Goal: Information Seeking & Learning: Learn about a topic

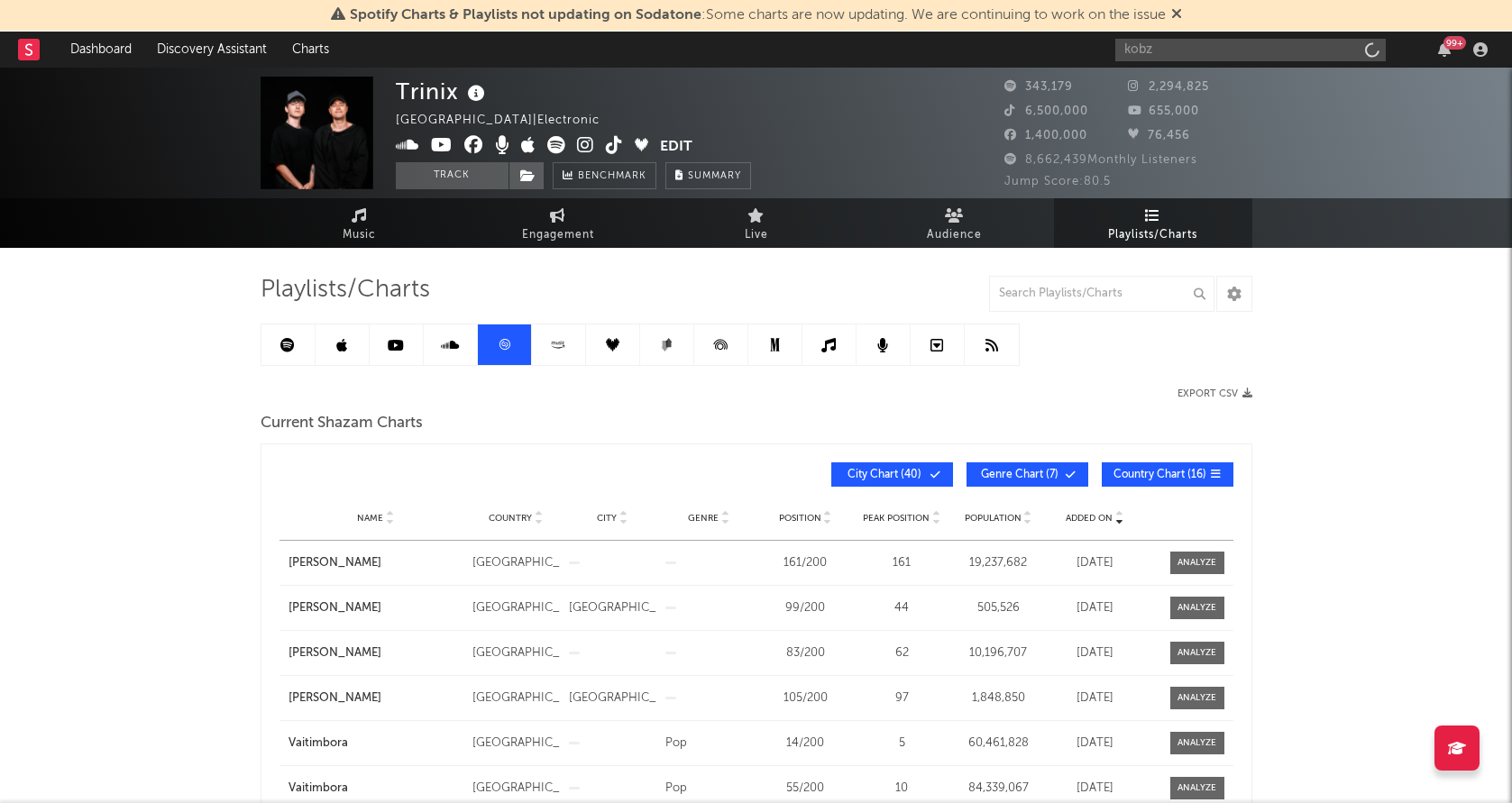
click at [1163, 50] on input "kobz" at bounding box center [1250, 50] width 270 height 23
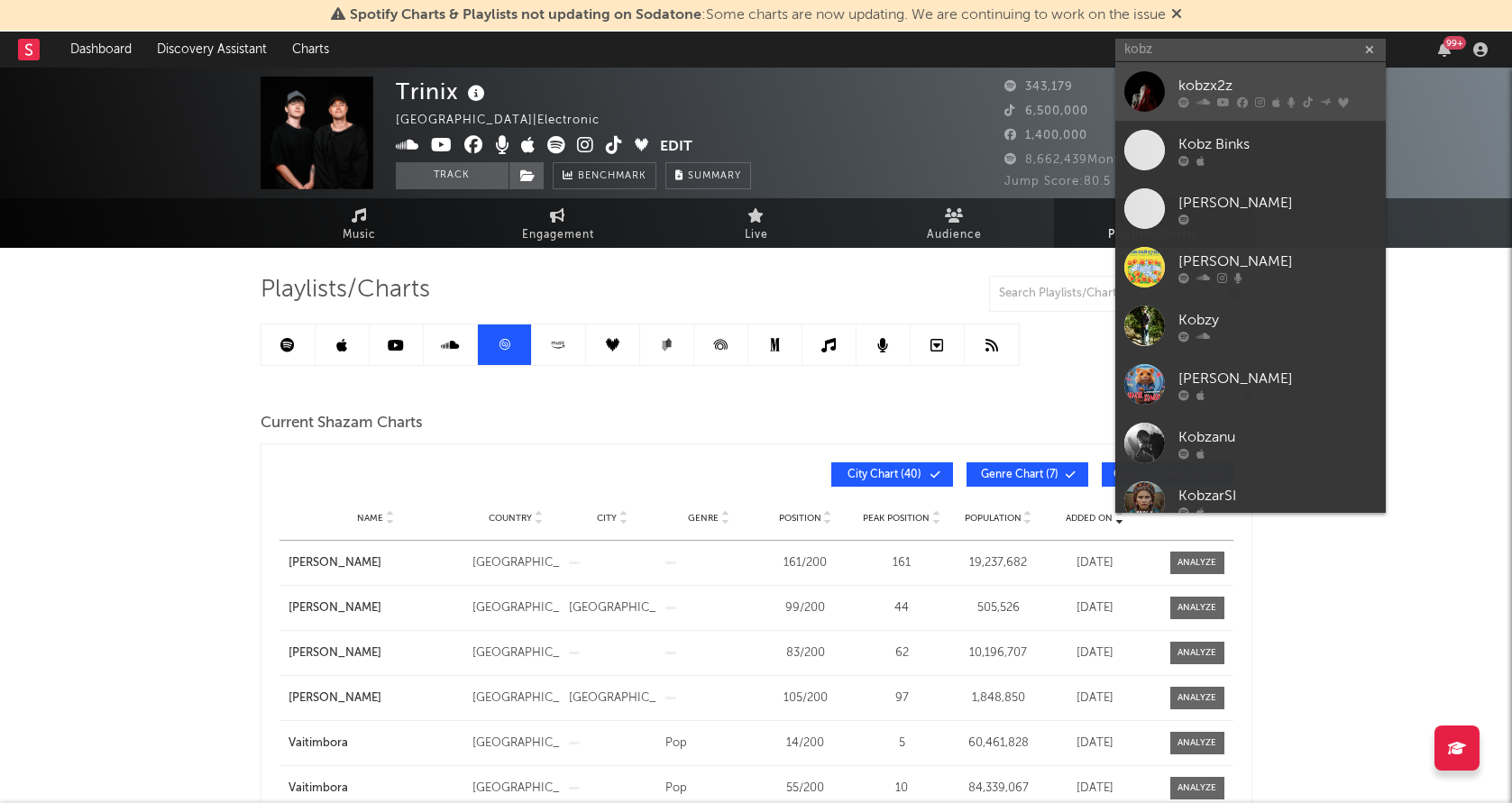
type input "kobz"
click at [1143, 85] on div at bounding box center [1144, 91] width 41 height 41
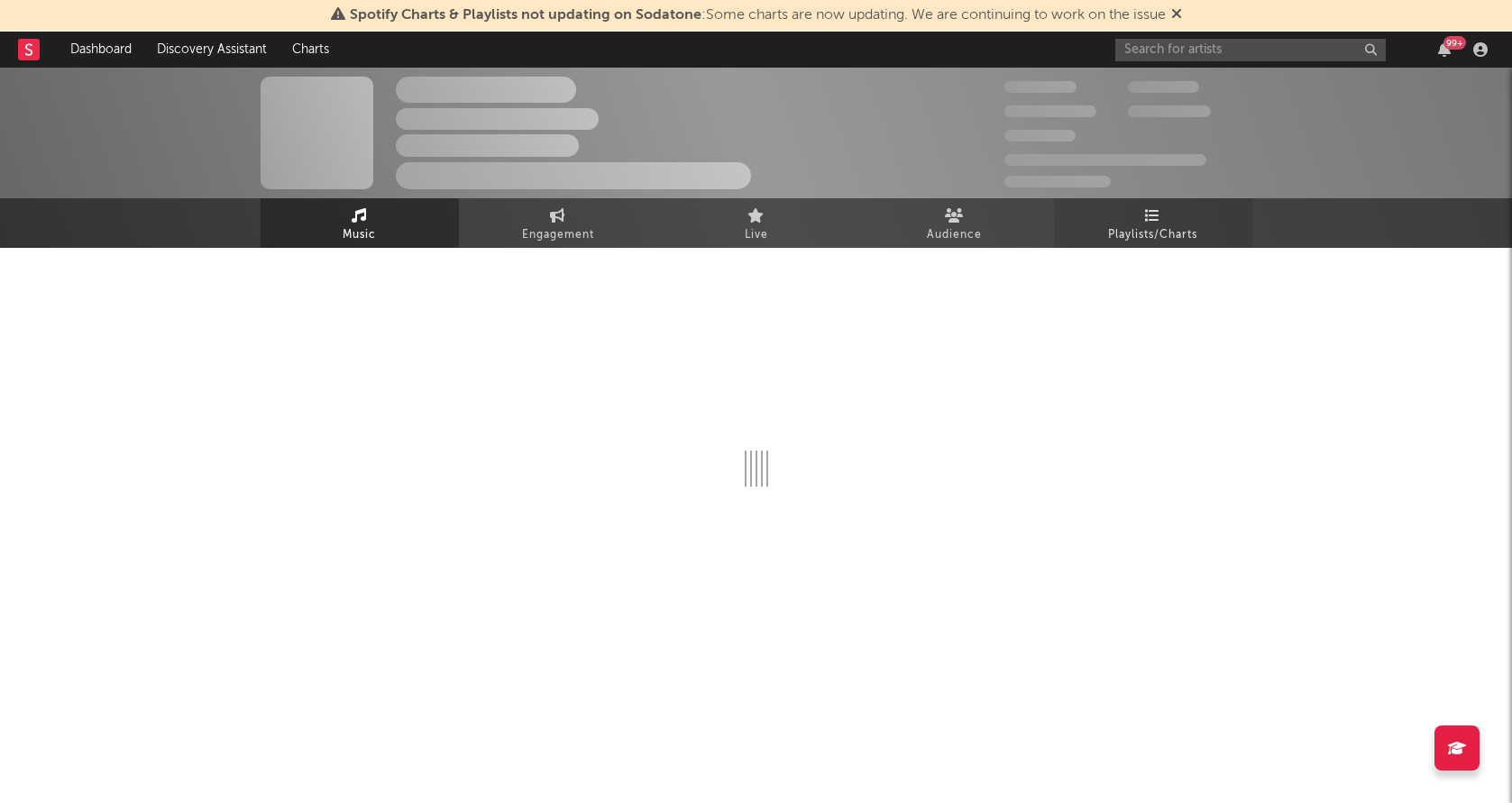
click at [1118, 217] on link "Playlists/Charts" at bounding box center [1153, 223] width 199 height 50
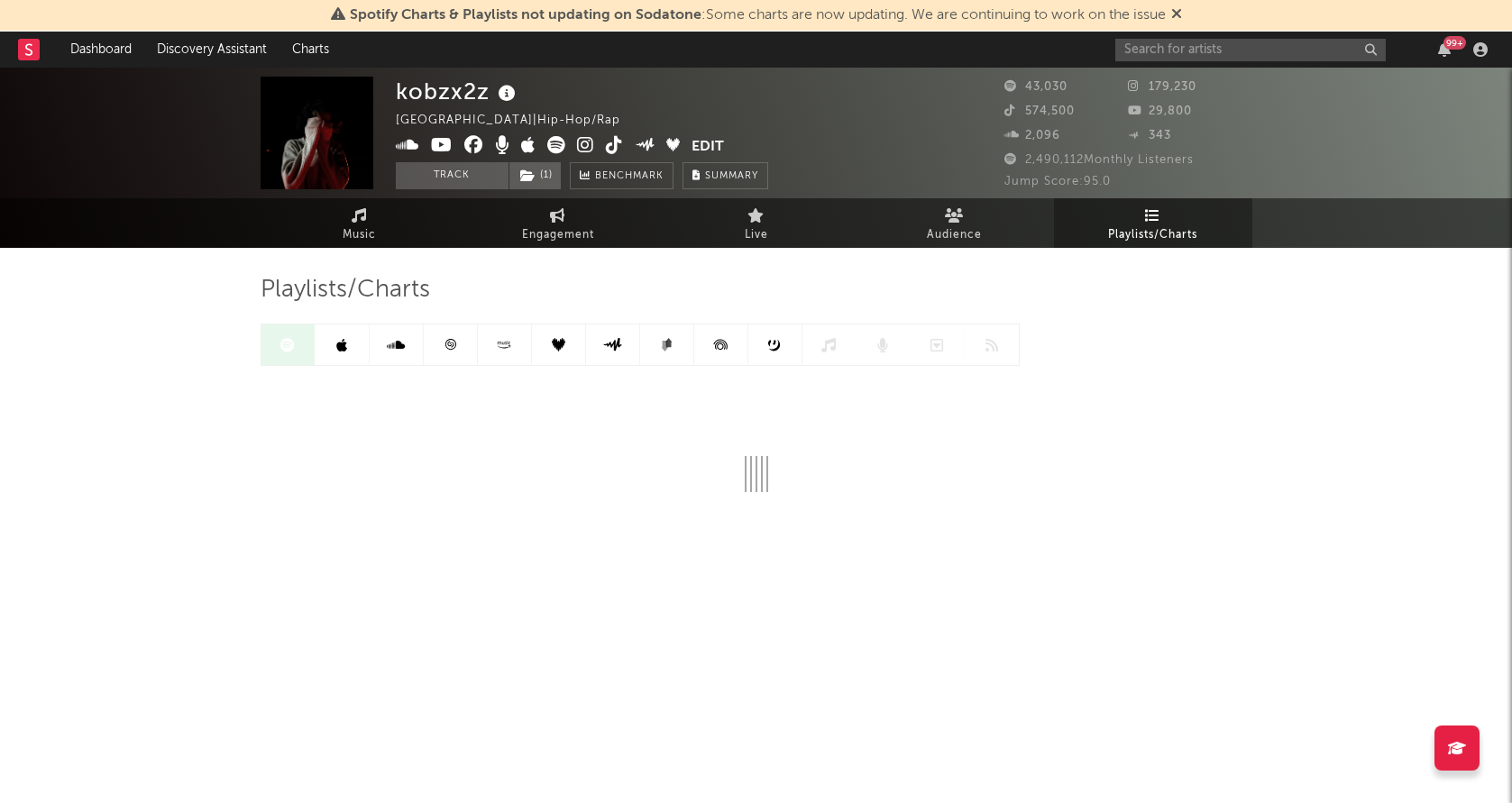
click at [336, 358] on link at bounding box center [342, 344] width 54 height 41
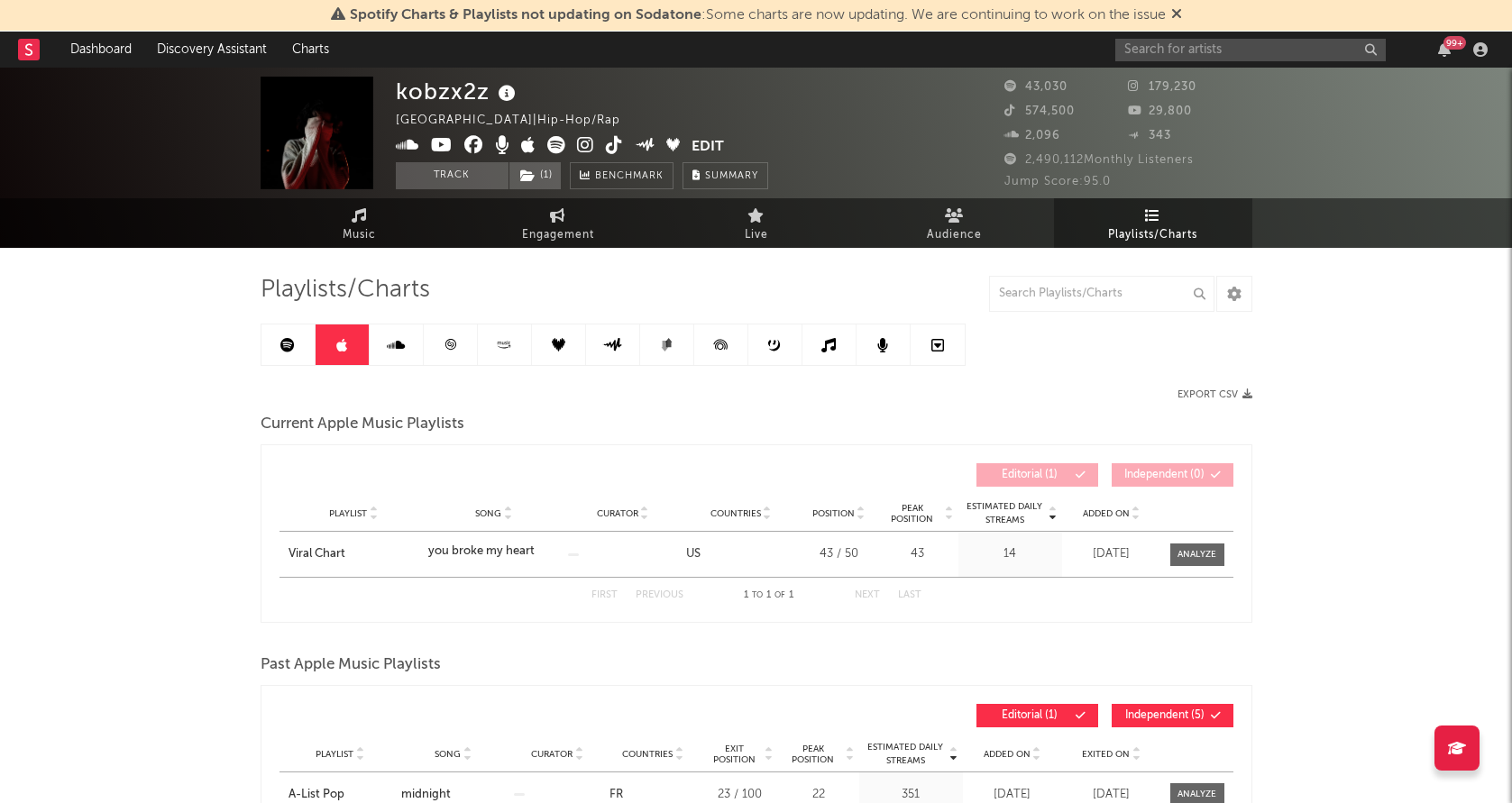
click at [436, 336] on link at bounding box center [451, 344] width 54 height 41
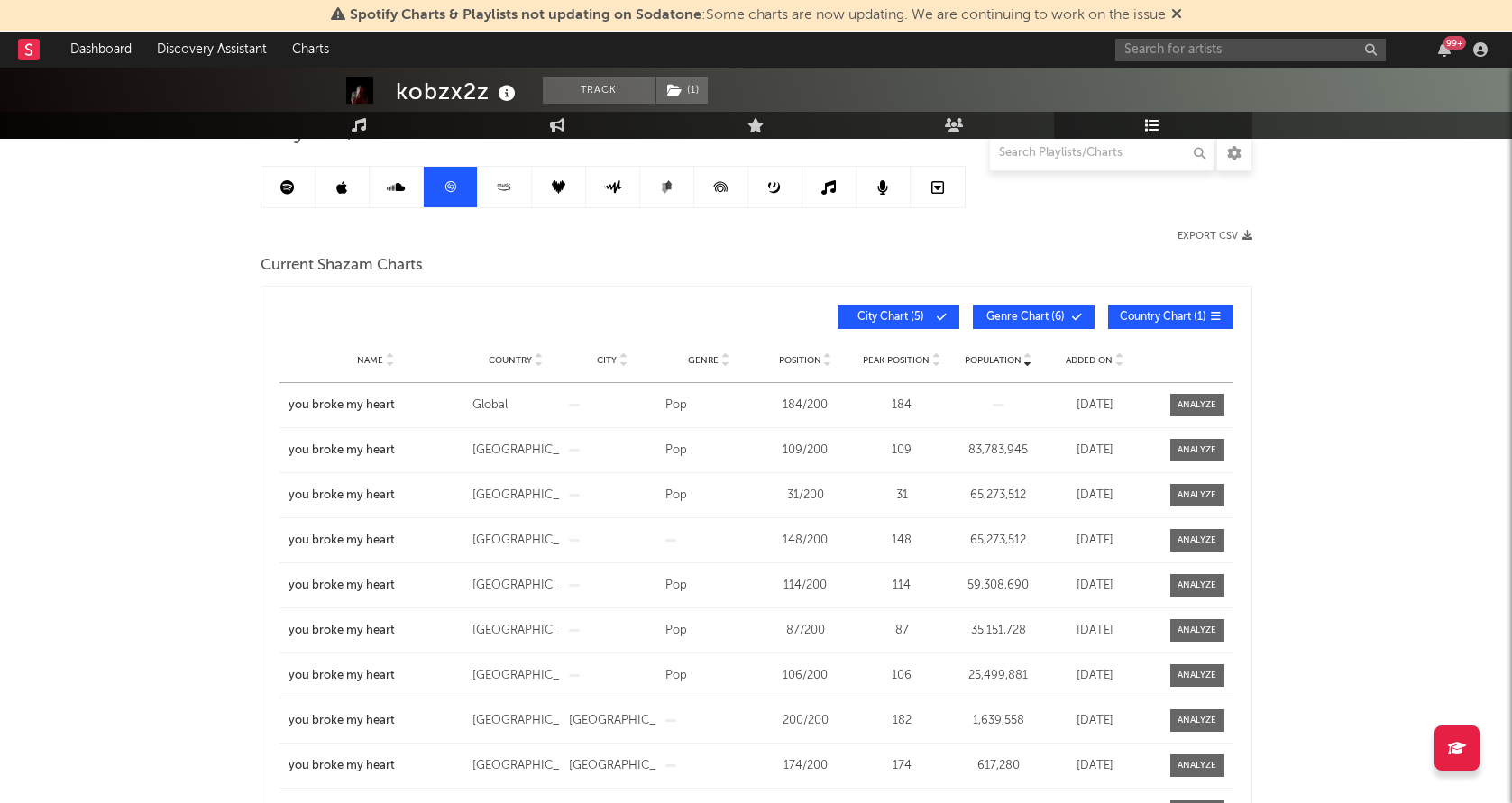
scroll to position [160, 0]
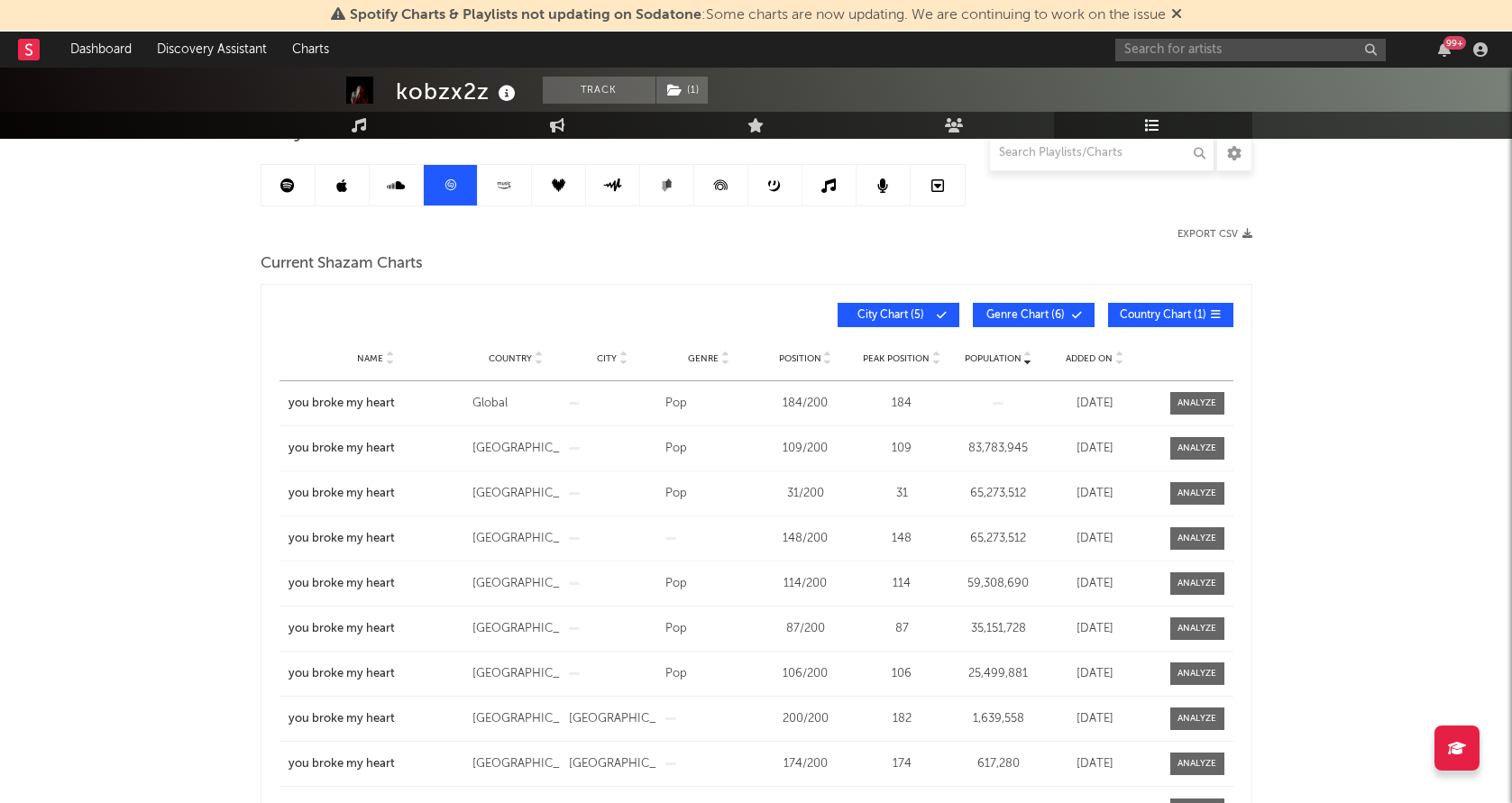
click at [1088, 358] on span "Added On" at bounding box center [1089, 358] width 47 height 11
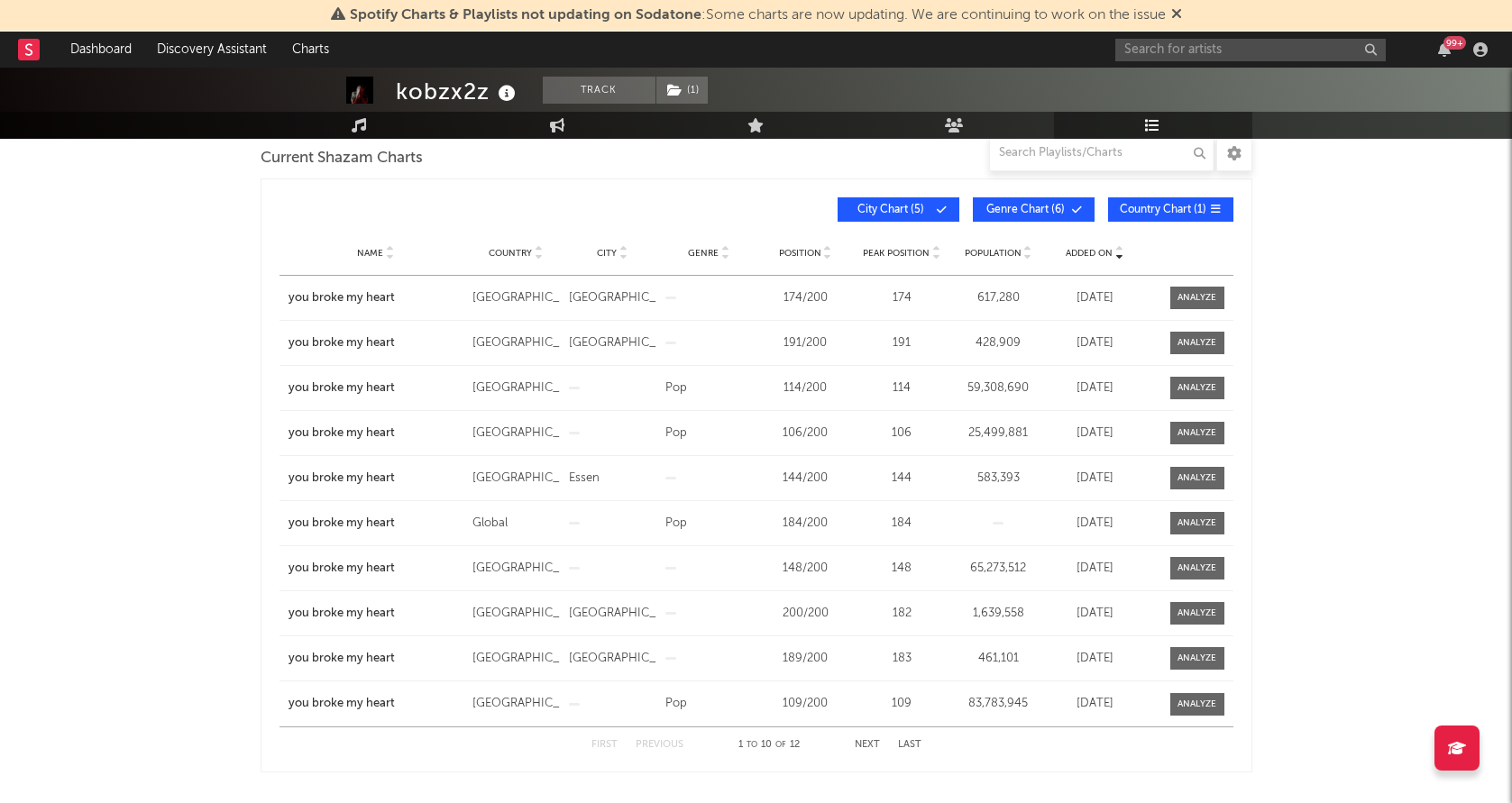
scroll to position [270, 0]
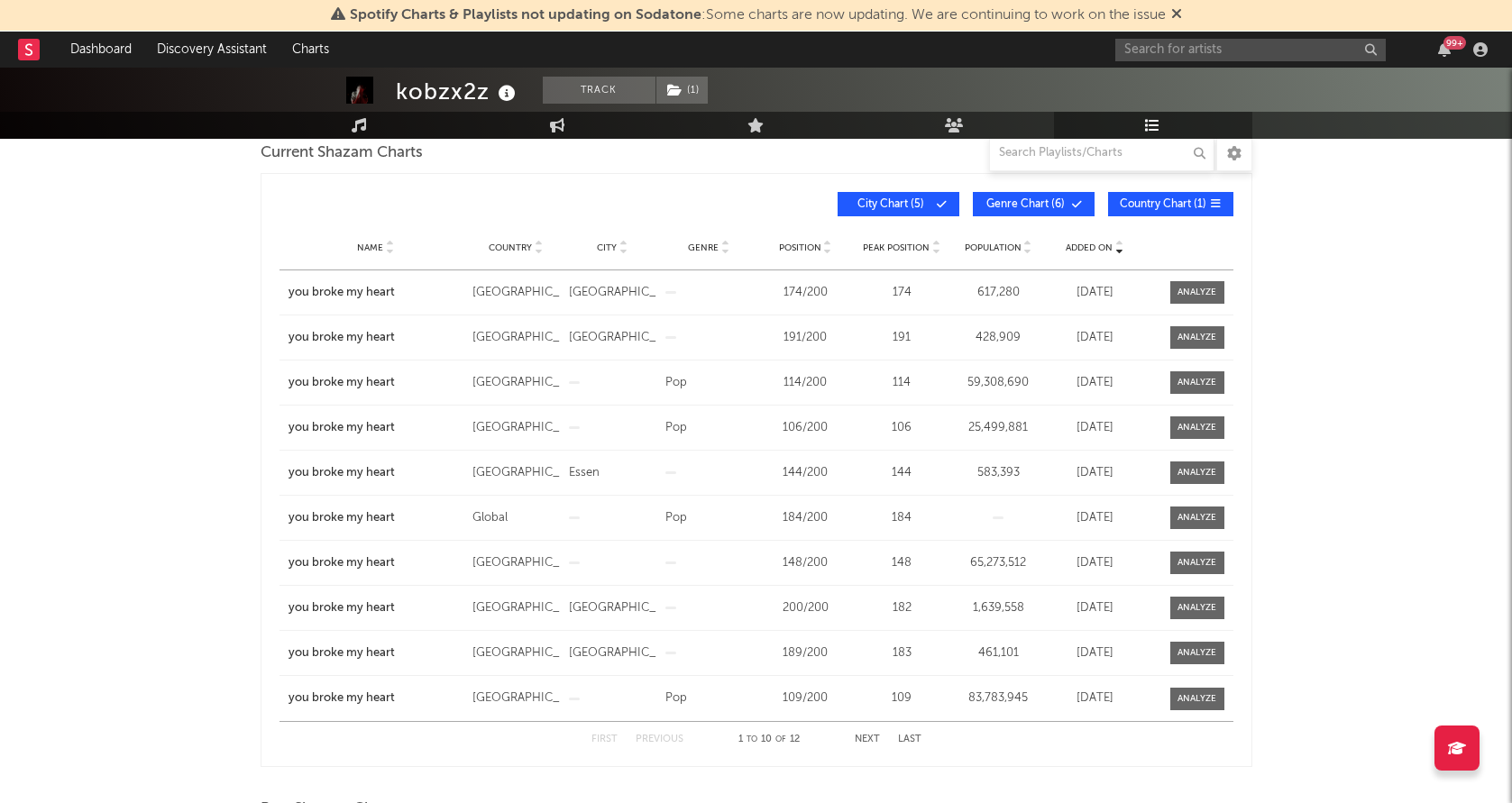
click at [856, 737] on button "Next" at bounding box center [866, 739] width 25 height 10
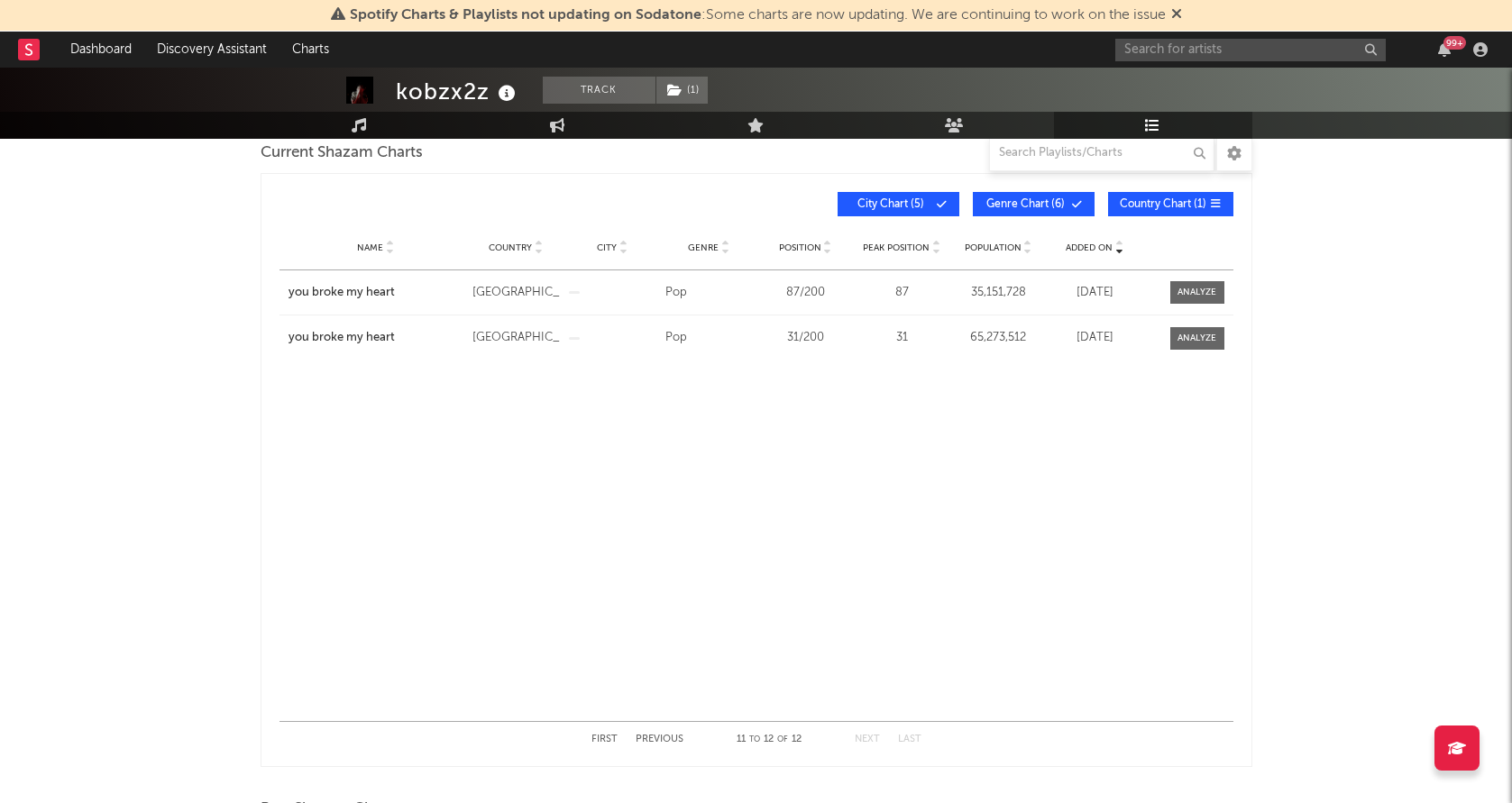
click at [667, 740] on button "Previous" at bounding box center [660, 739] width 48 height 10
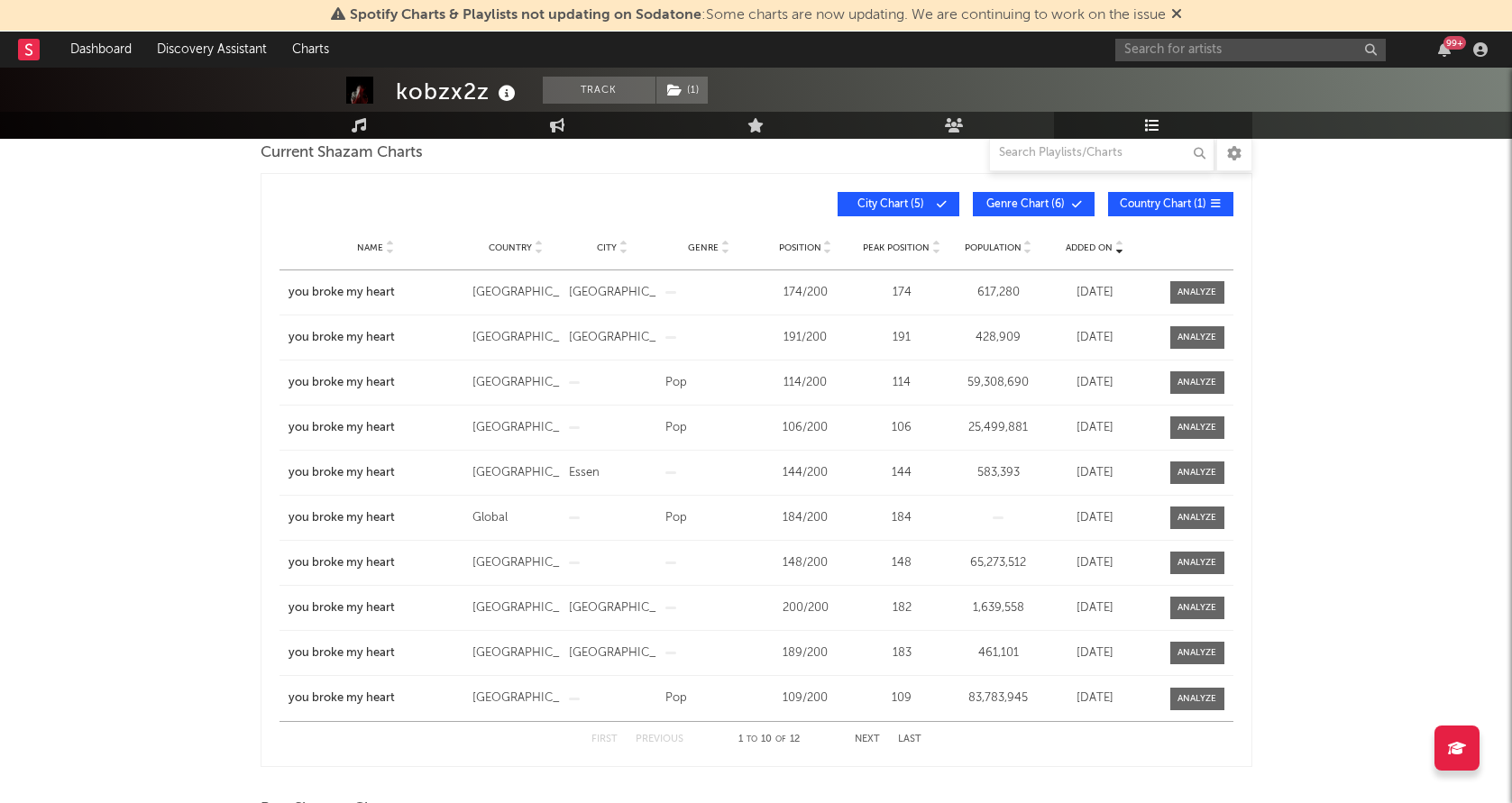
click at [869, 734] on button "Next" at bounding box center [866, 739] width 25 height 10
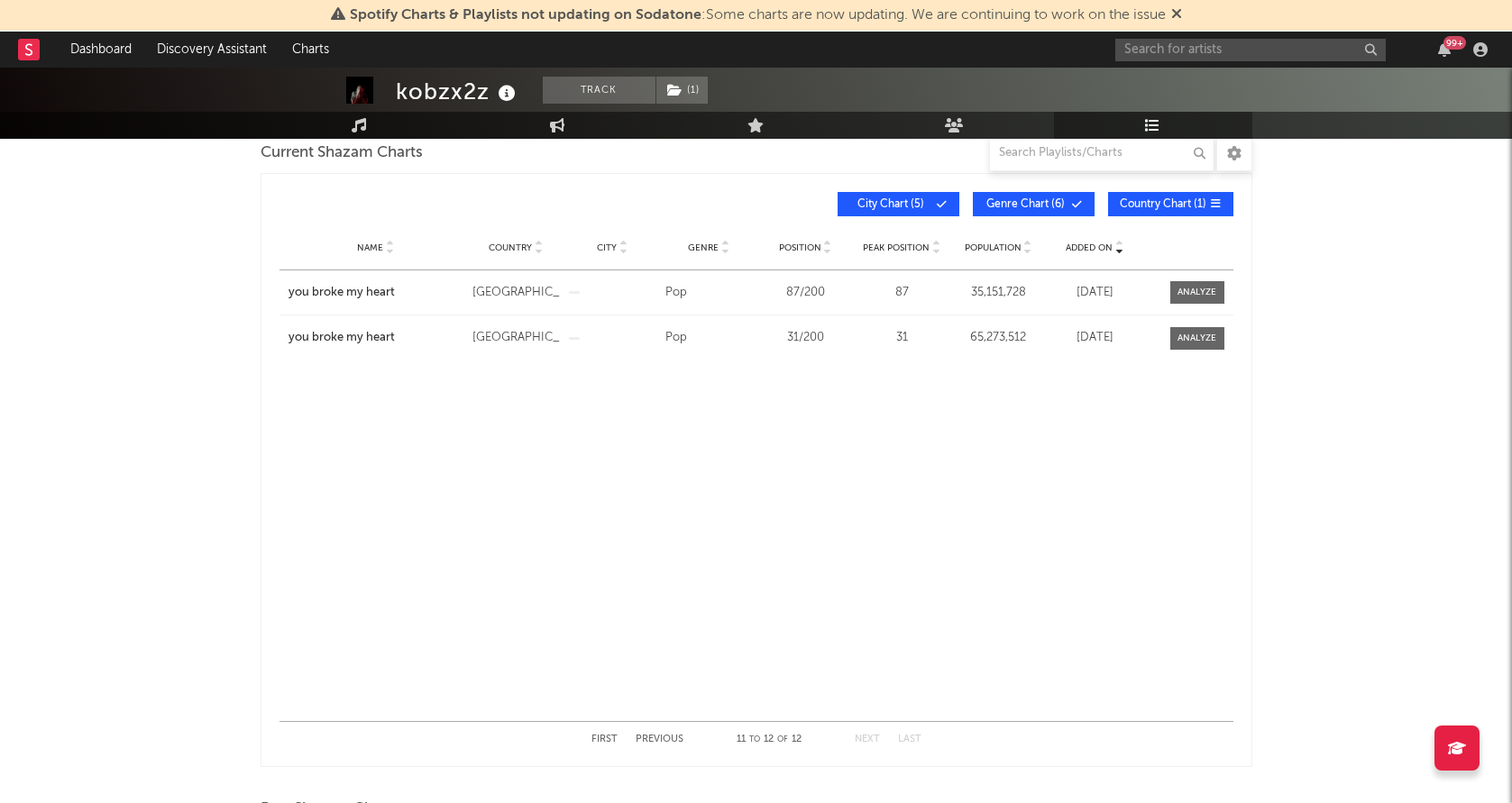
click at [669, 741] on button "Previous" at bounding box center [660, 739] width 48 height 10
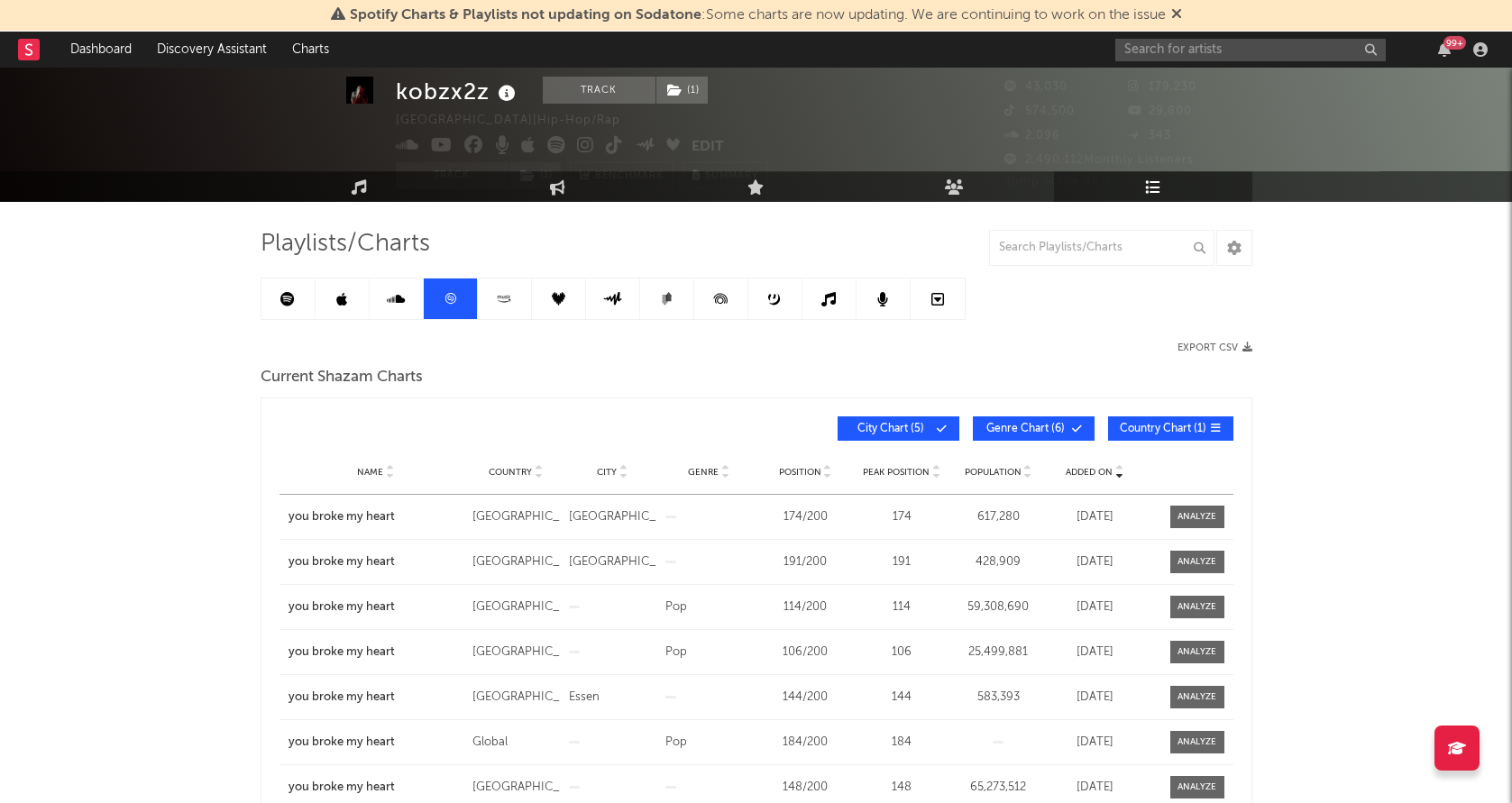
scroll to position [37, 0]
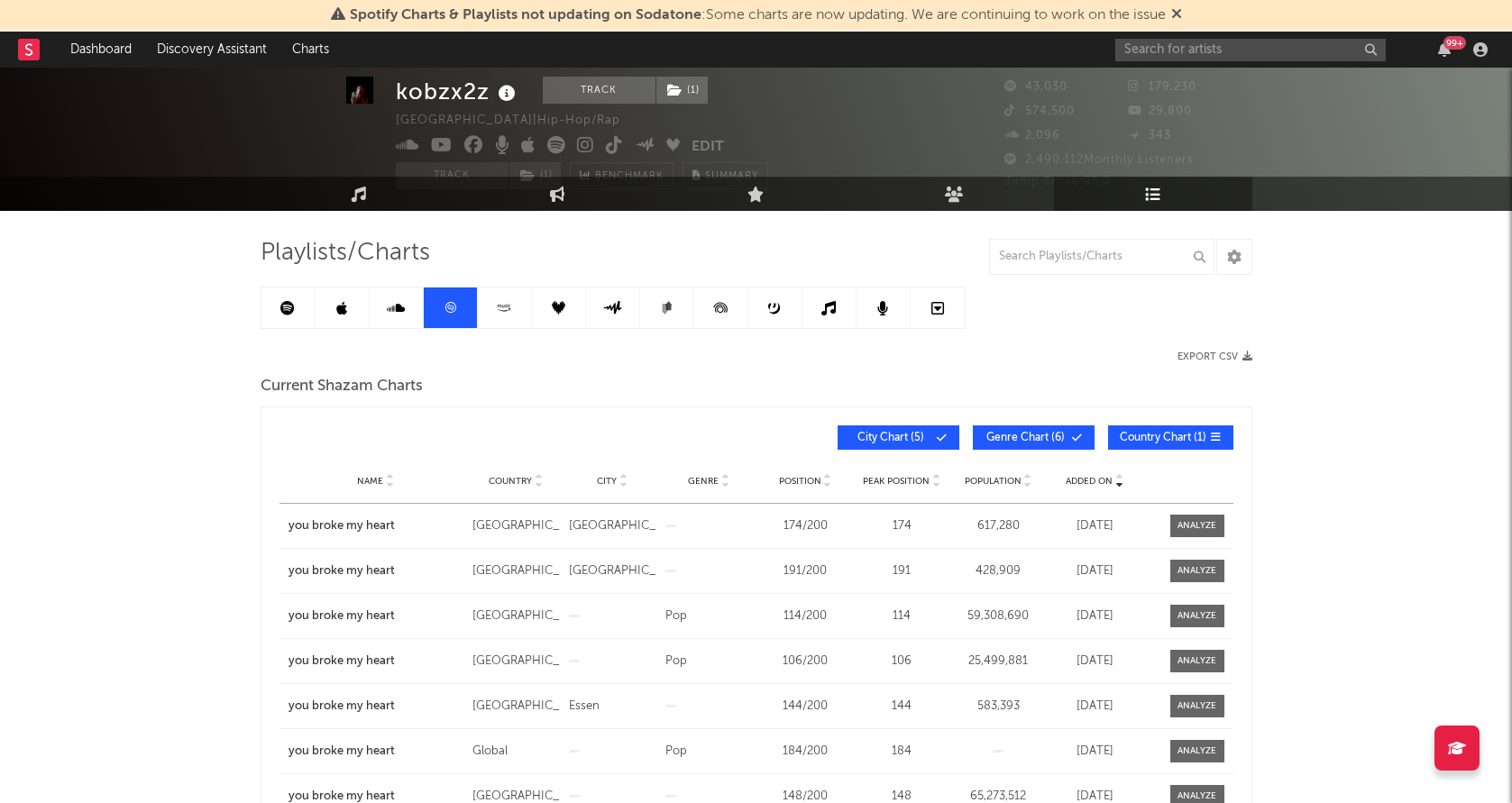
click at [294, 310] on link at bounding box center [288, 307] width 54 height 41
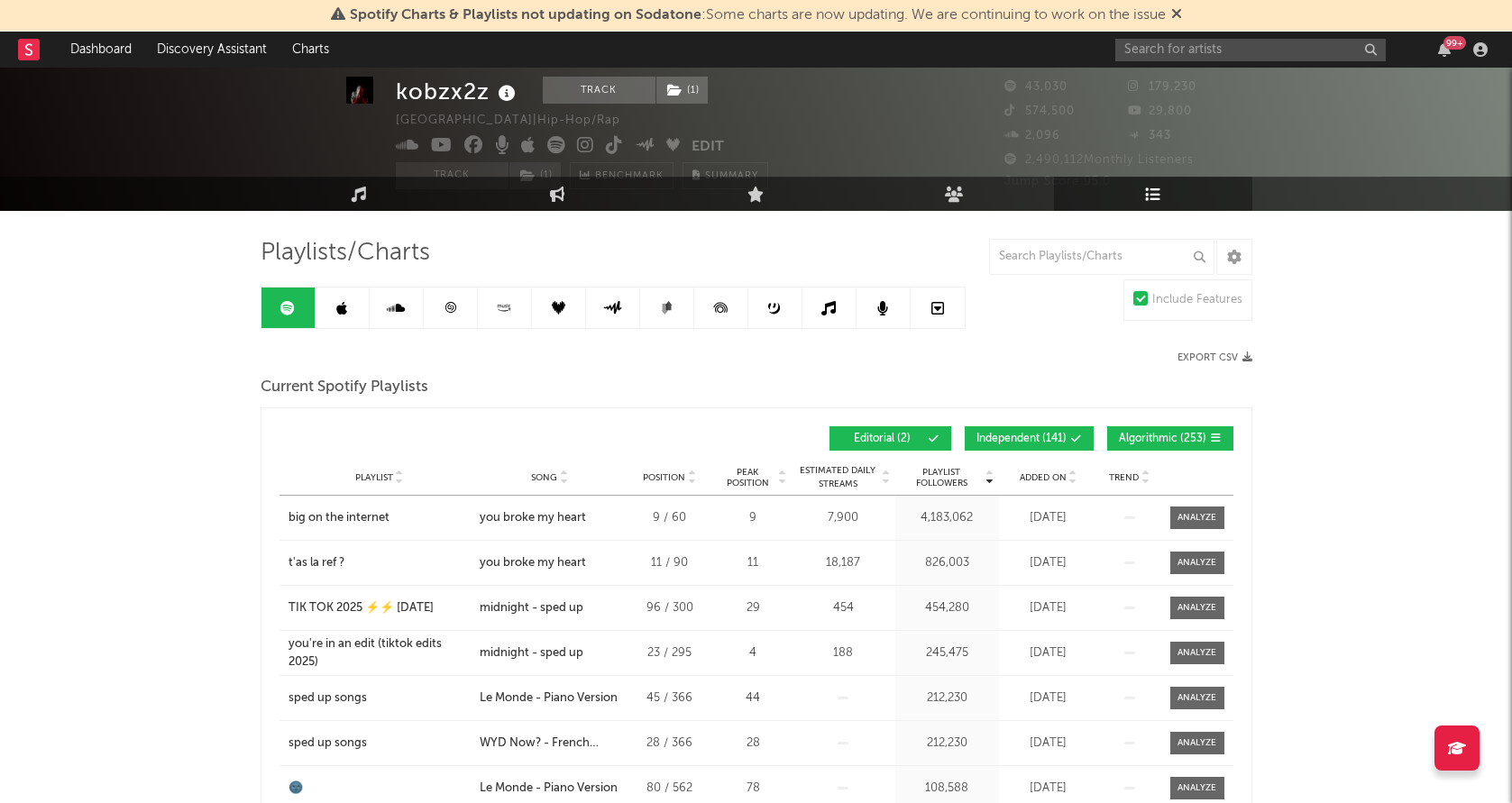
click at [1052, 482] on span "Added On" at bounding box center [1043, 477] width 47 height 11
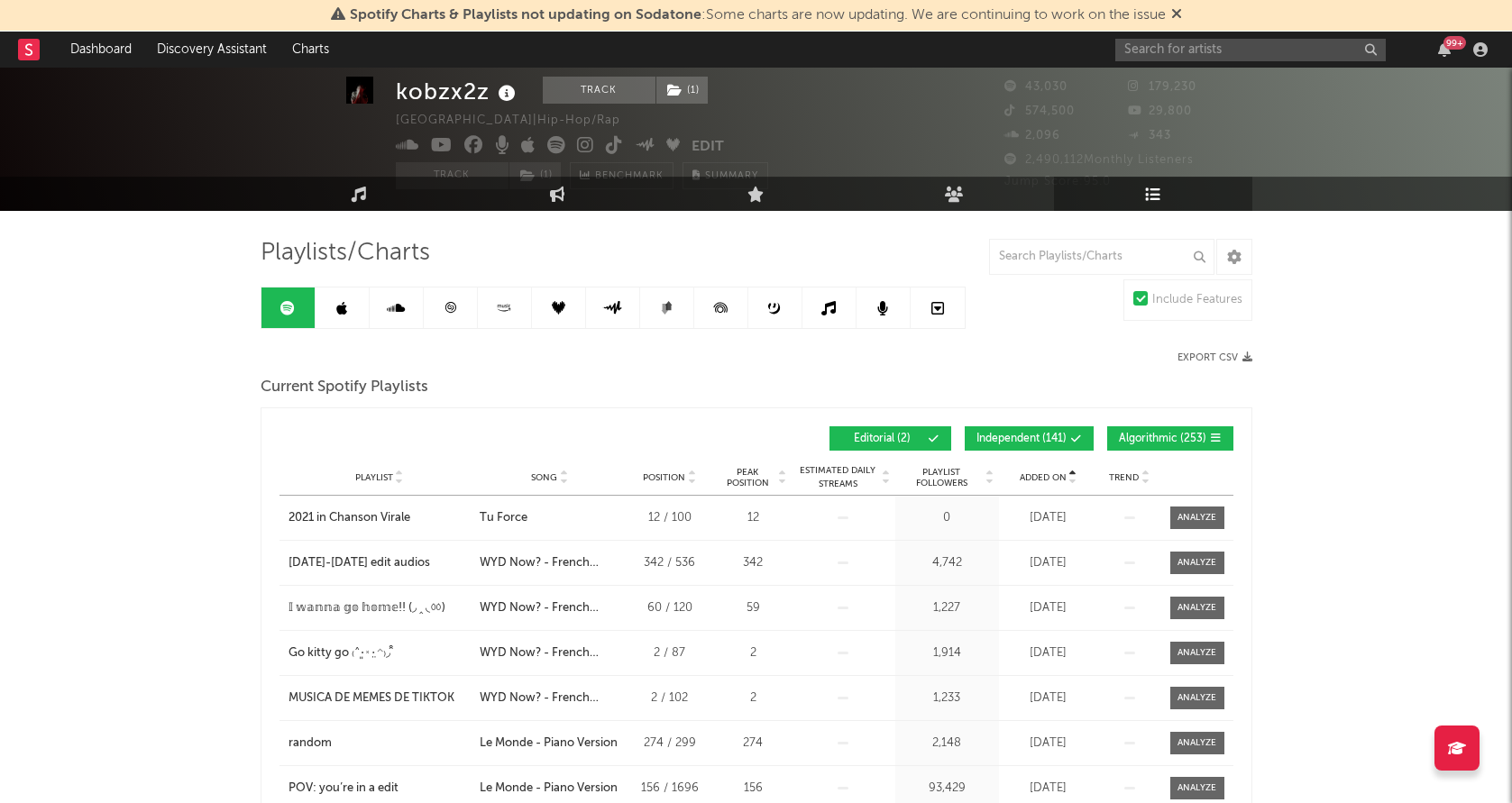
click at [1052, 482] on span "Added On" at bounding box center [1043, 477] width 47 height 11
click at [445, 319] on link at bounding box center [451, 307] width 54 height 41
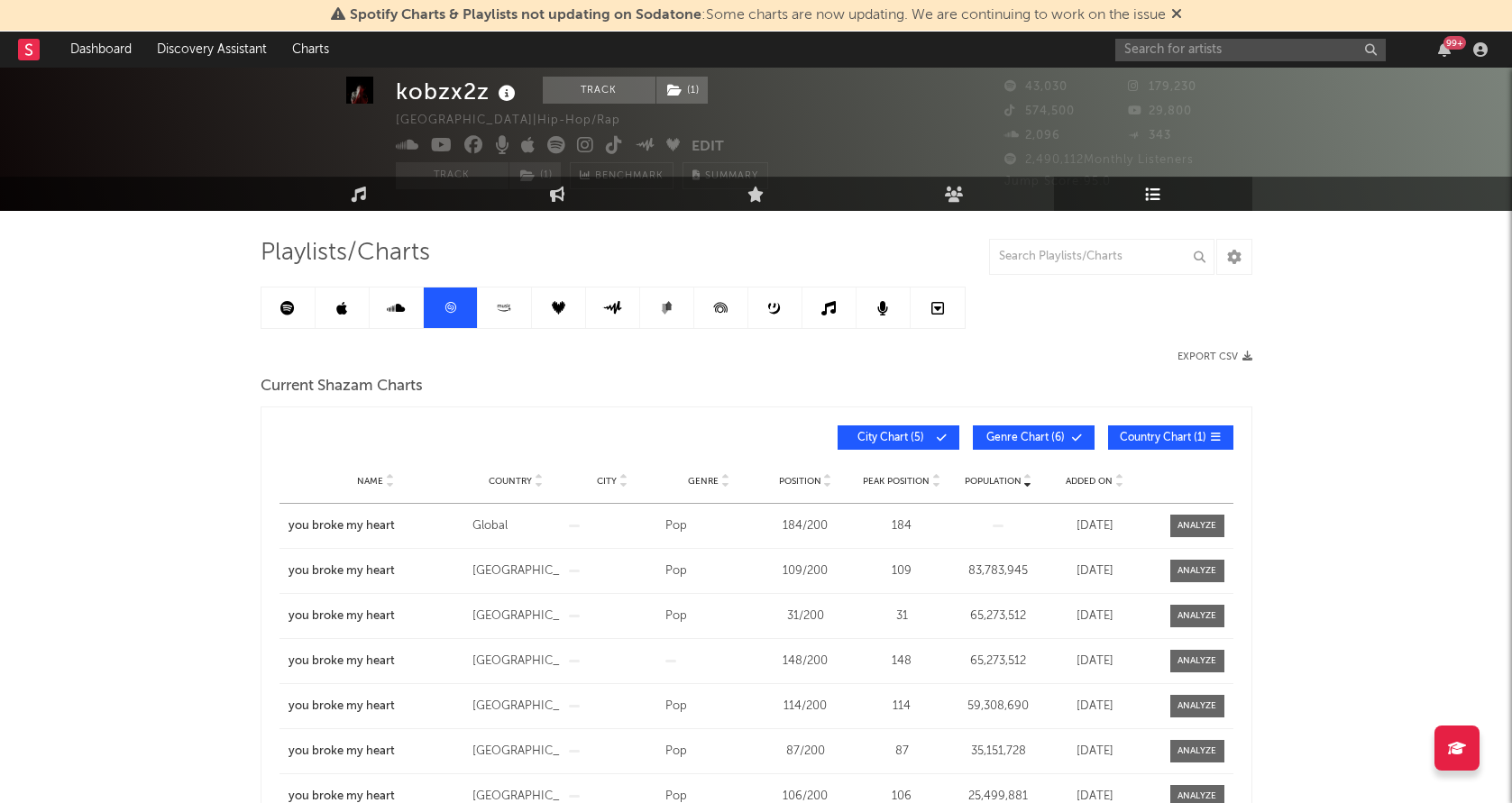
click at [289, 312] on icon at bounding box center [287, 308] width 14 height 14
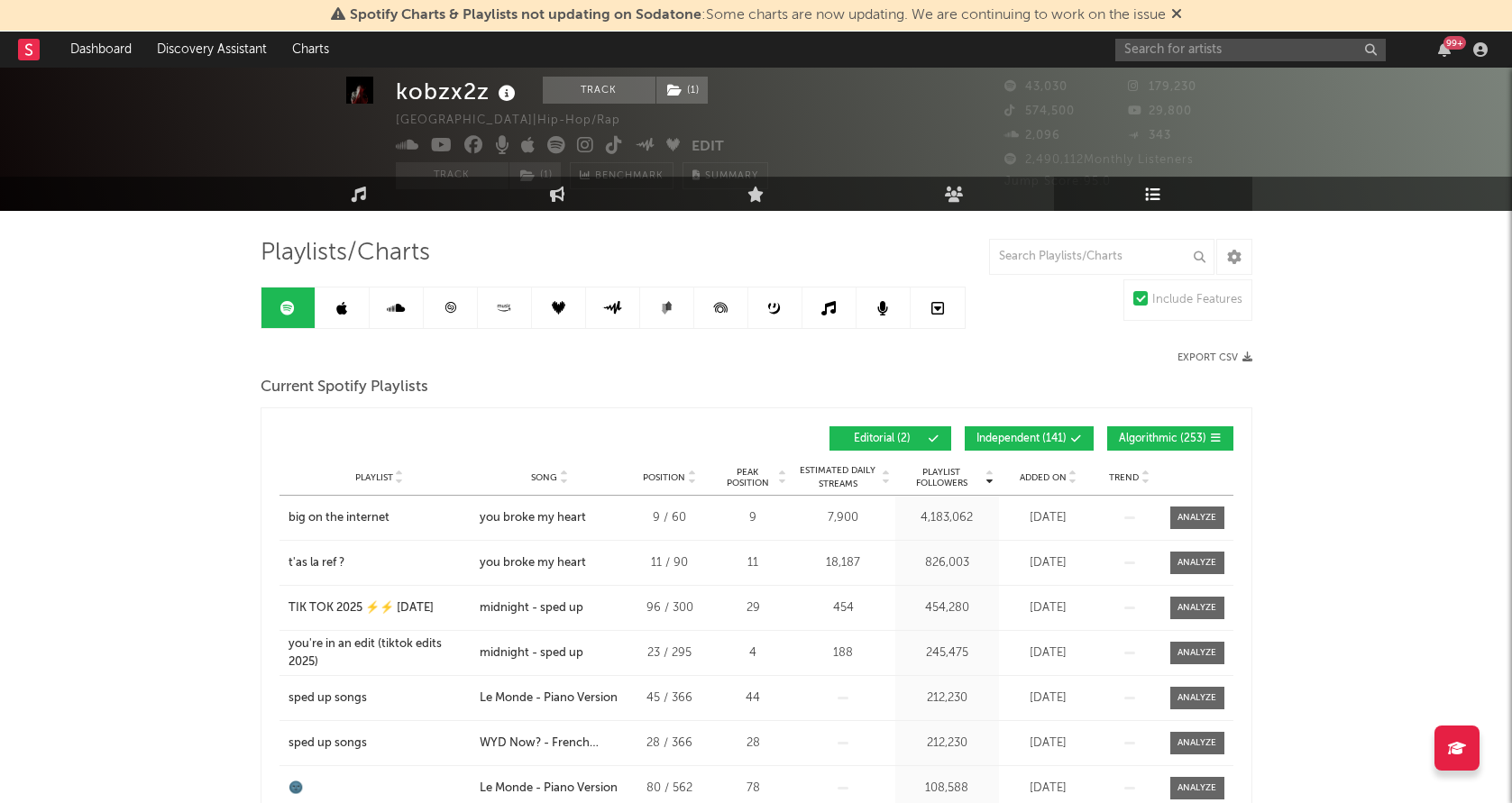
click at [1031, 479] on span "Added On" at bounding box center [1043, 477] width 47 height 11
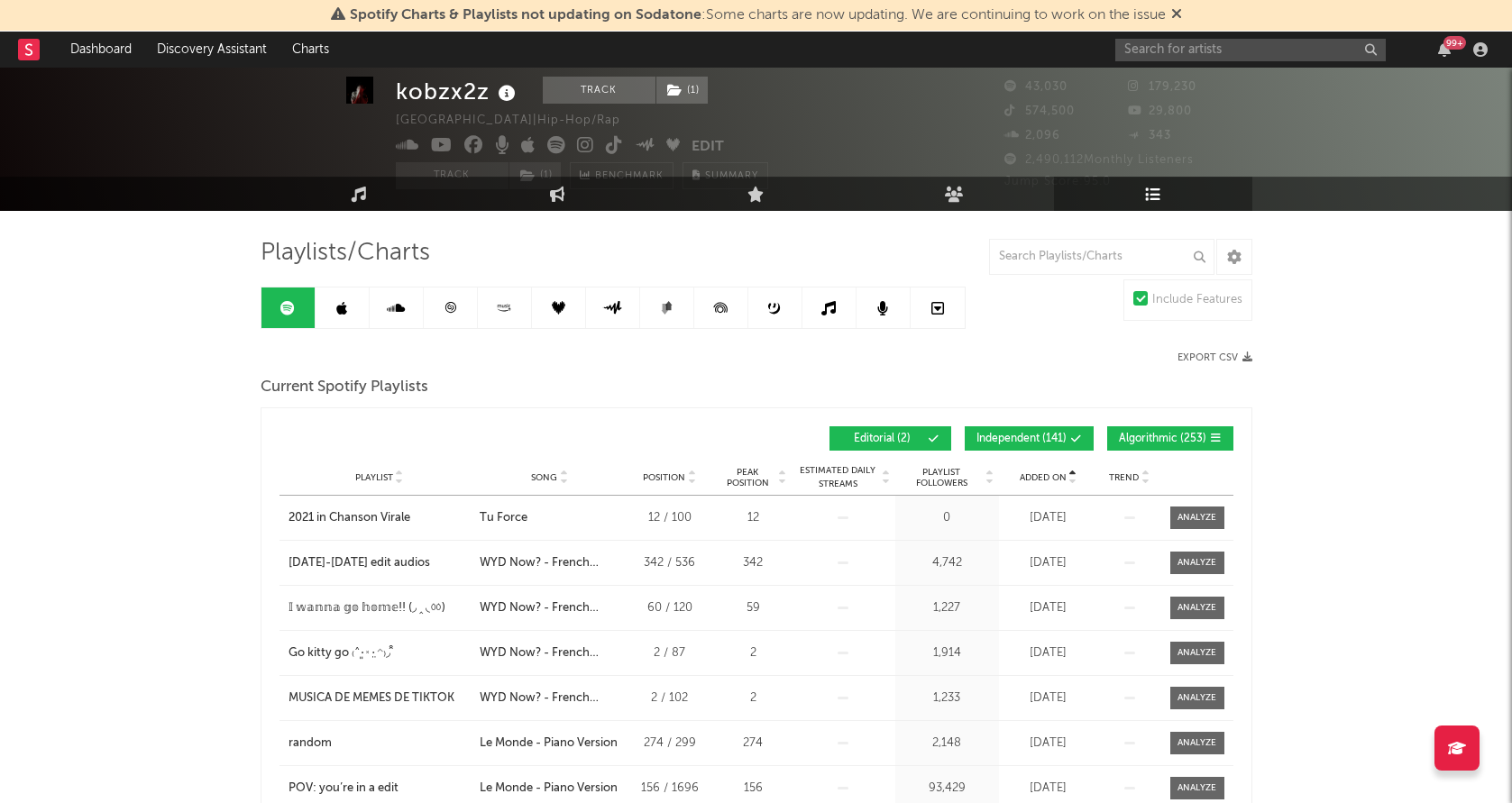
click at [1031, 479] on span "Added On" at bounding box center [1043, 477] width 47 height 11
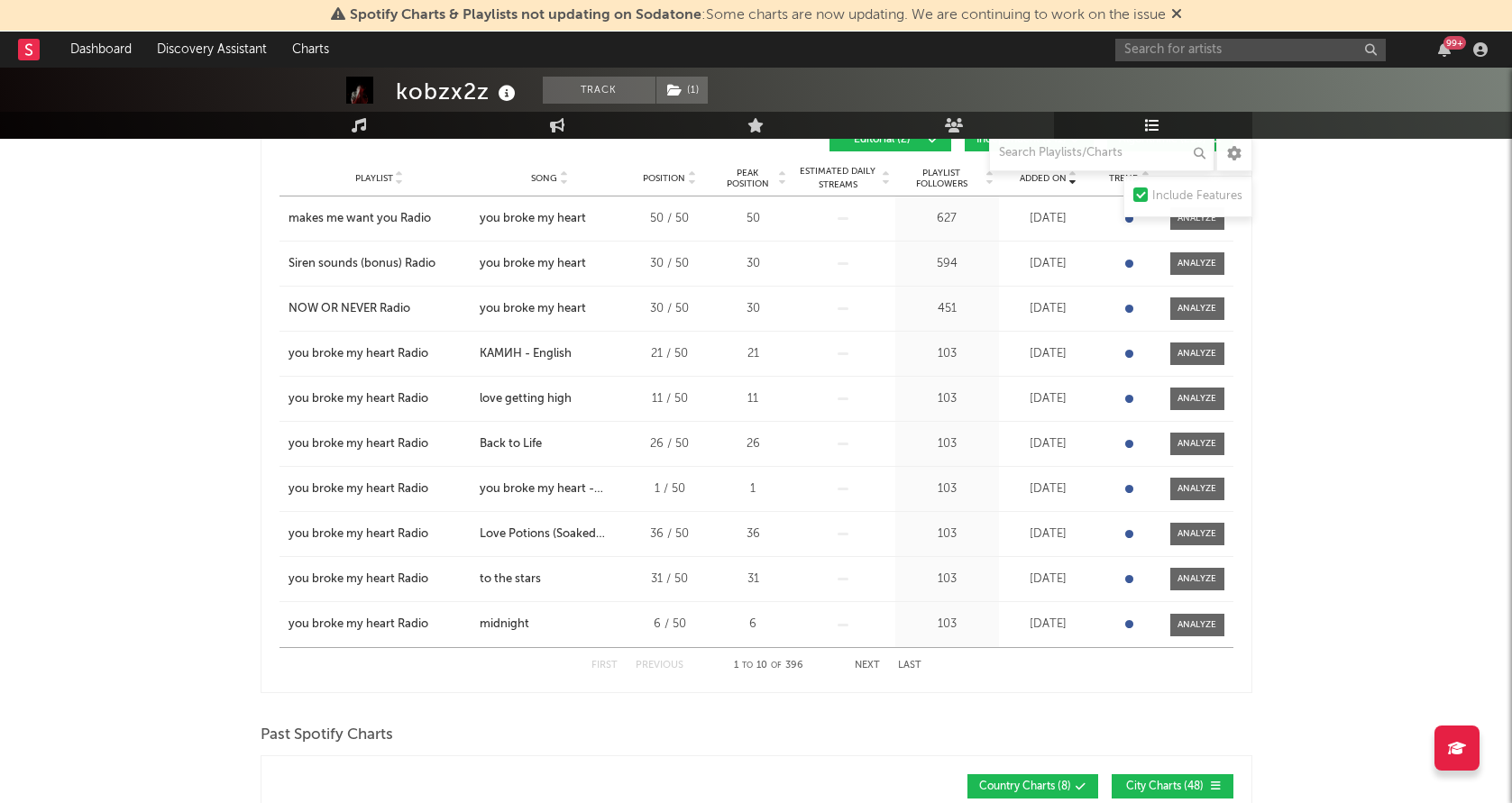
scroll to position [346, 0]
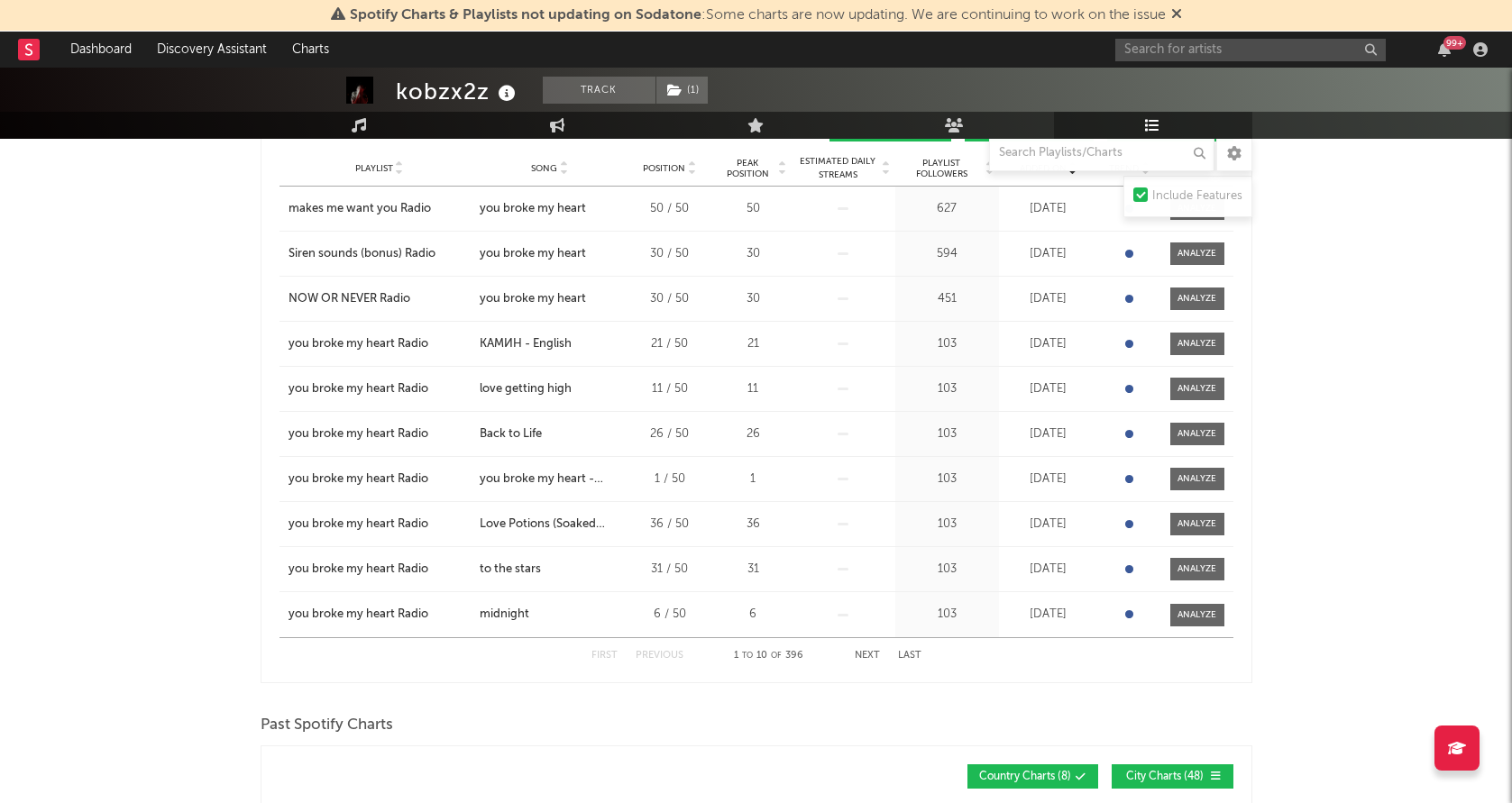
click at [859, 656] on button "Next" at bounding box center [866, 655] width 25 height 10
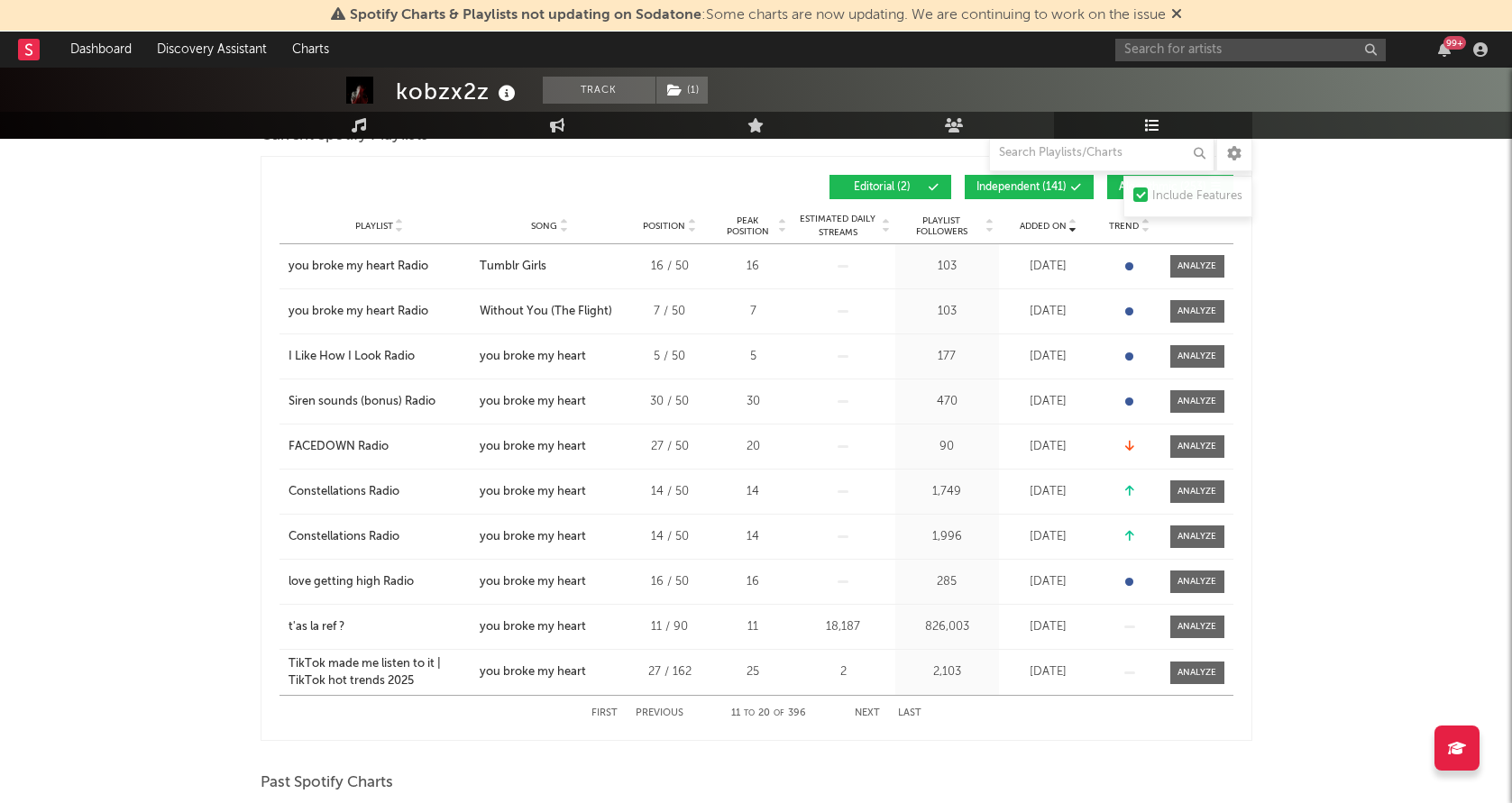
scroll to position [284, 0]
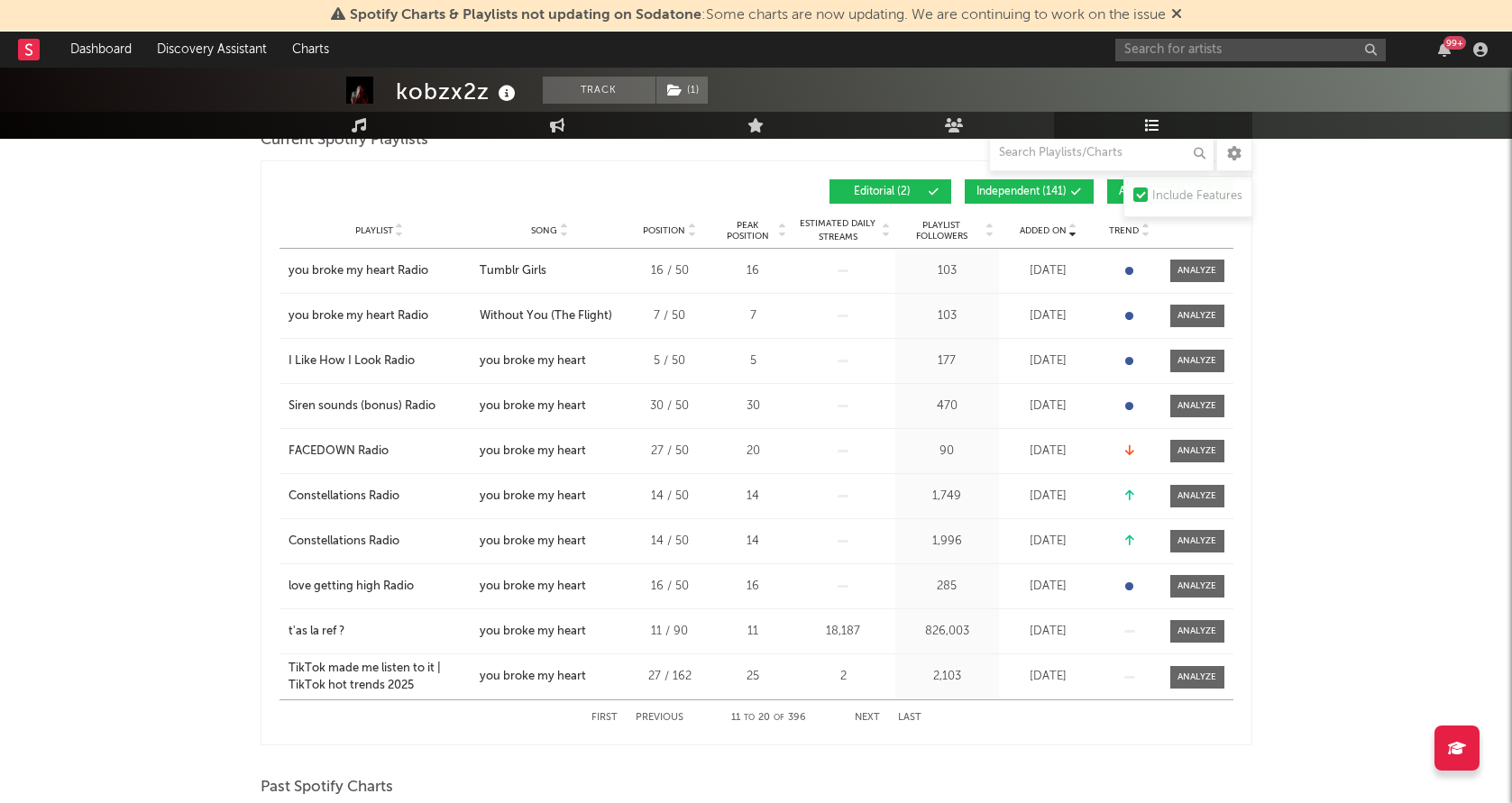
click at [854, 713] on button "Next" at bounding box center [866, 717] width 25 height 10
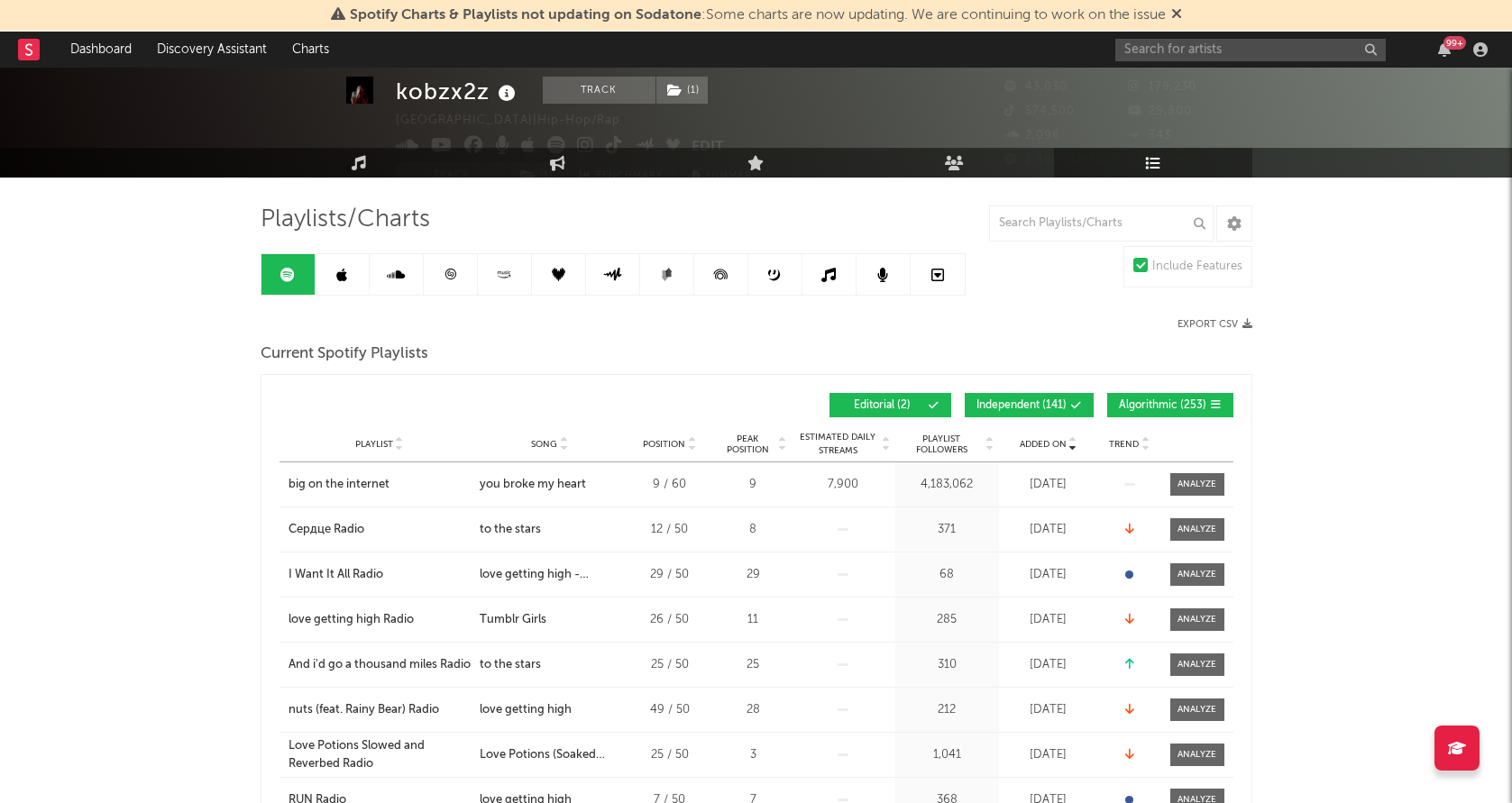
scroll to position [0, 0]
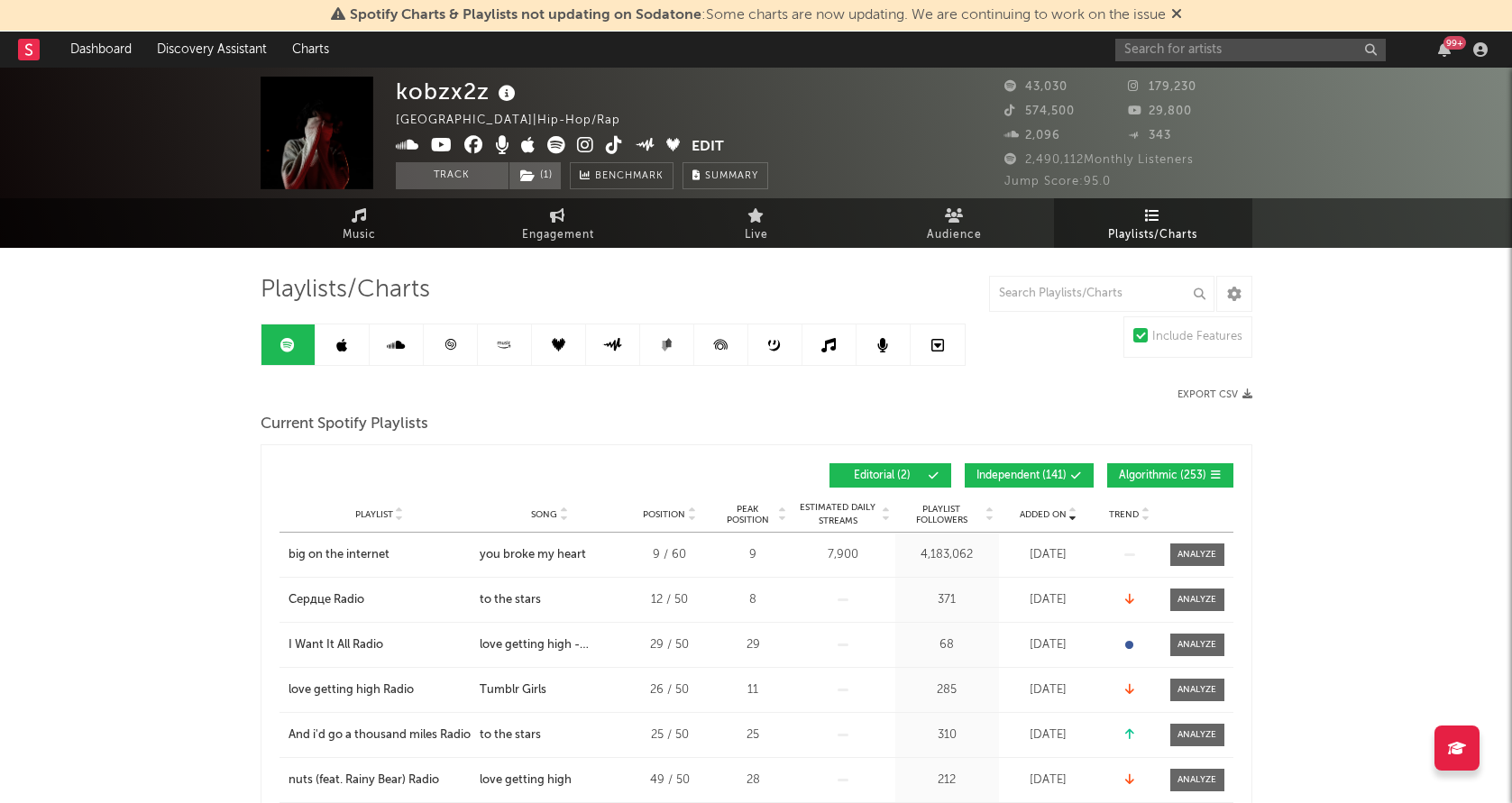
click at [321, 335] on link at bounding box center [342, 344] width 54 height 41
